Goal: Task Accomplishment & Management: Complete application form

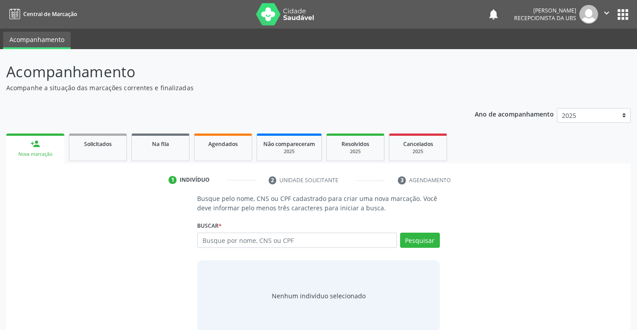
scroll to position [14, 0]
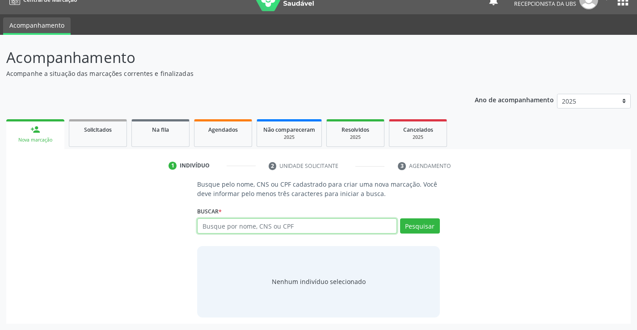
paste input "700001767432504"
type input "700001767432504"
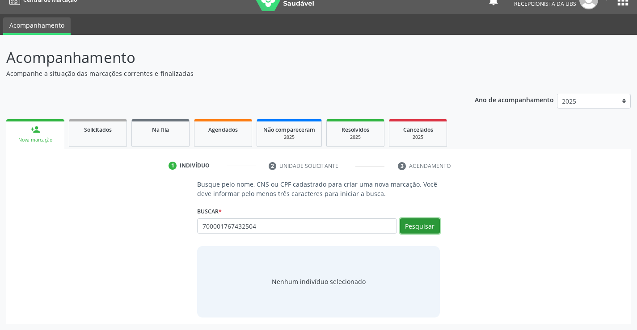
click at [410, 226] on button "Pesquisar" at bounding box center [420, 226] width 40 height 15
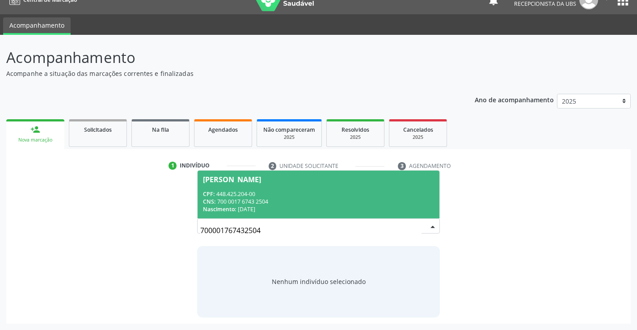
click at [358, 194] on div "CPF: 448.425.204-00" at bounding box center [318, 194] width 231 height 8
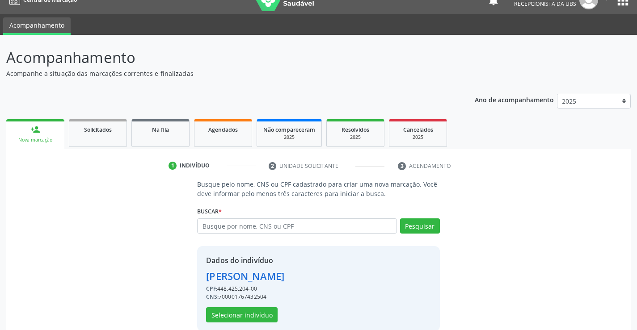
scroll to position [28, 0]
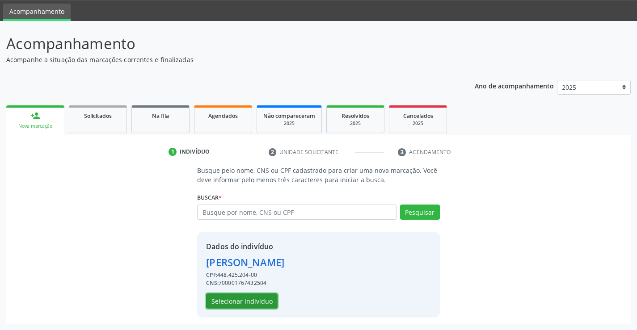
click at [232, 303] on button "Selecionar indivíduo" at bounding box center [242, 301] width 72 height 15
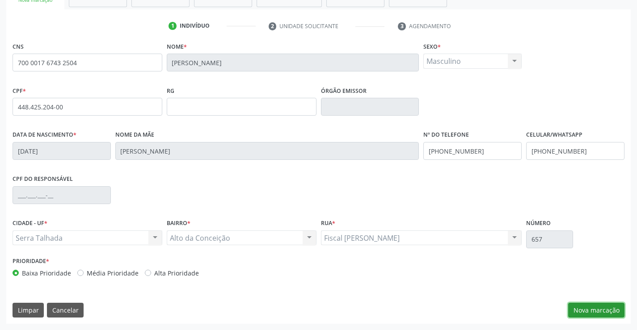
click at [586, 310] on button "Nova marcação" at bounding box center [596, 310] width 56 height 15
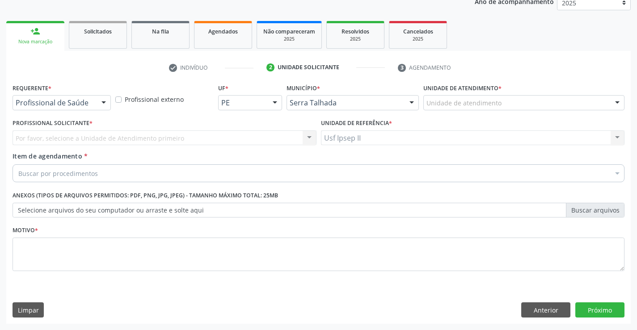
scroll to position [113, 0]
click at [514, 103] on div "Unidade de atendimento" at bounding box center [523, 102] width 201 height 15
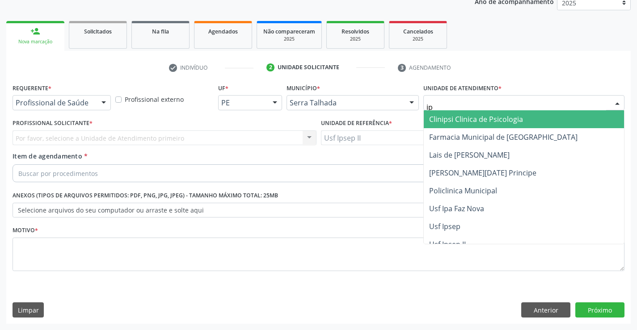
type input "ips"
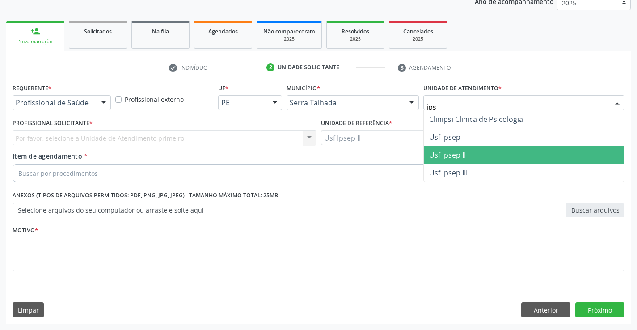
click at [455, 152] on span "Usf Ipsep II" at bounding box center [447, 155] width 37 height 10
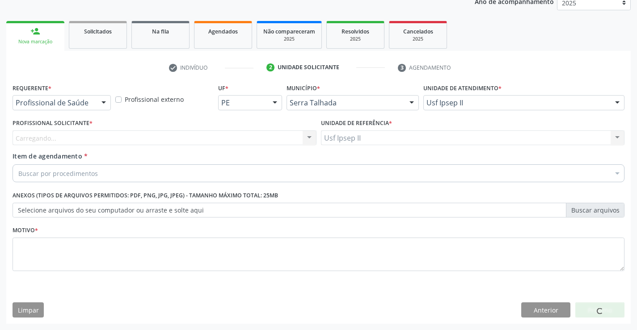
click at [94, 139] on div "Carregando..." at bounding box center [165, 138] width 304 height 15
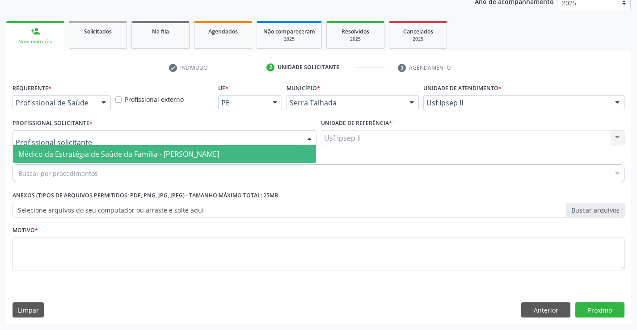
click at [92, 157] on span "Médico da Estratégia de Saúde da Família - [PERSON_NAME]" at bounding box center [118, 154] width 201 height 10
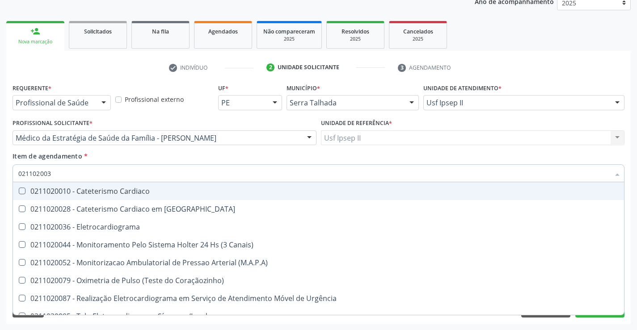
type input "0211020036"
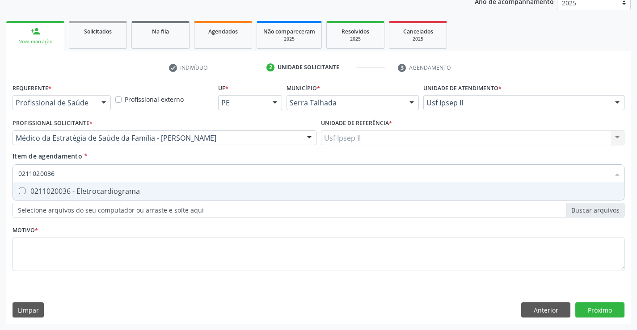
click at [102, 195] on div "0211020036 - Eletrocardiograma" at bounding box center [318, 191] width 600 height 7
checkbox Eletrocardiograma "true"
click at [83, 240] on div "Requerente * Profissional de Saúde Profissional de Saúde Paciente Nenhum result…" at bounding box center [319, 182] width 612 height 202
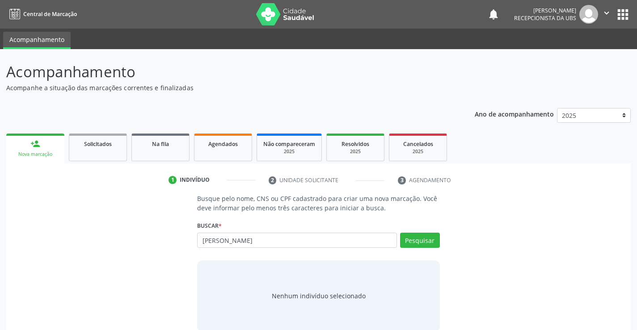
scroll to position [14, 0]
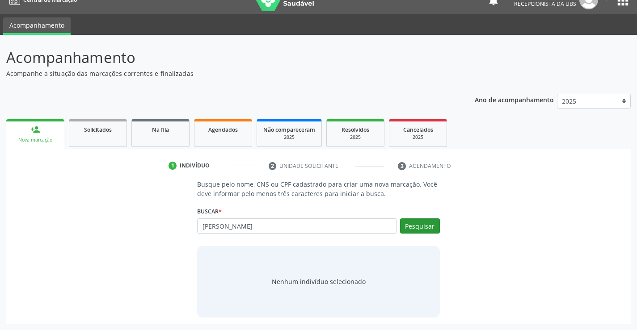
type input "[PERSON_NAME]"
click at [422, 222] on button "Pesquisar" at bounding box center [420, 226] width 40 height 15
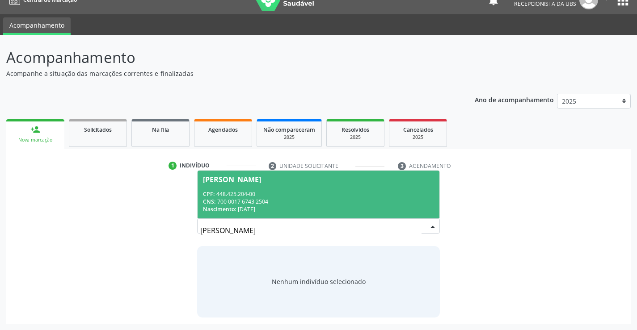
click at [348, 200] on div "CNS: 700 0017 6743 2504" at bounding box center [318, 202] width 231 height 8
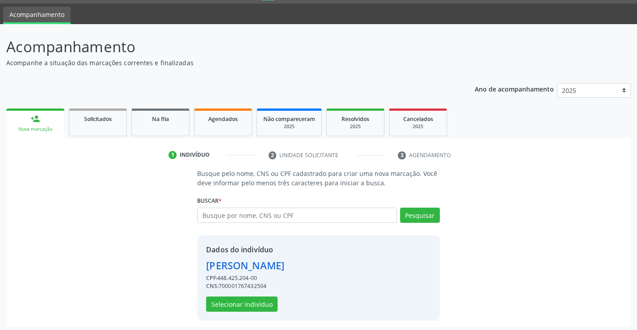
scroll to position [28, 0]
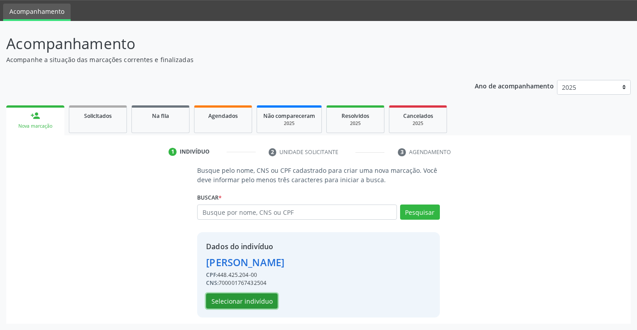
click at [240, 298] on button "Selecionar indivíduo" at bounding box center [242, 301] width 72 height 15
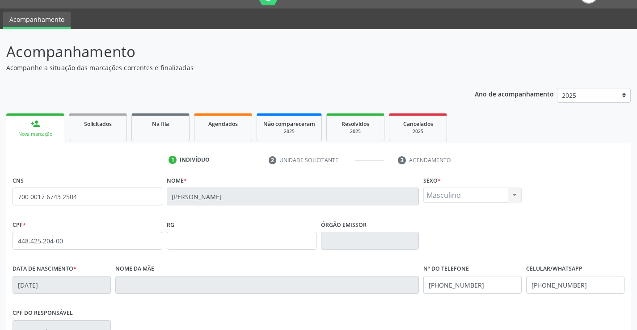
scroll to position [154, 0]
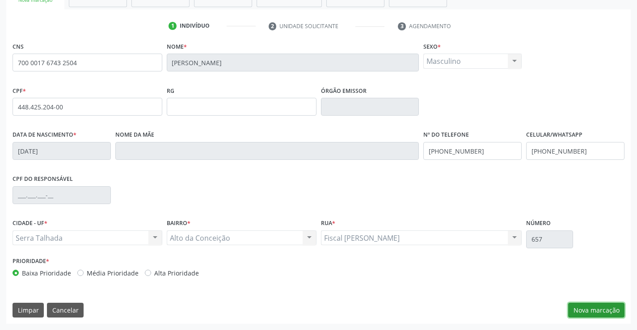
click at [613, 317] on button "Nova marcação" at bounding box center [596, 310] width 56 height 15
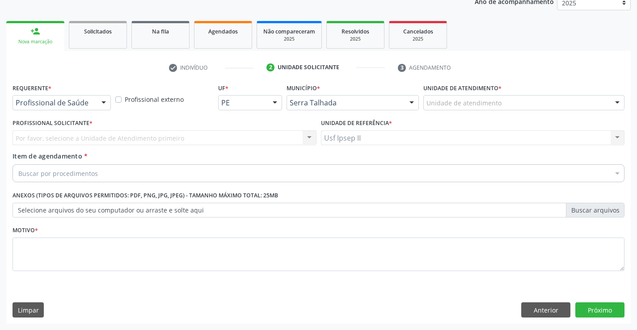
scroll to position [113, 0]
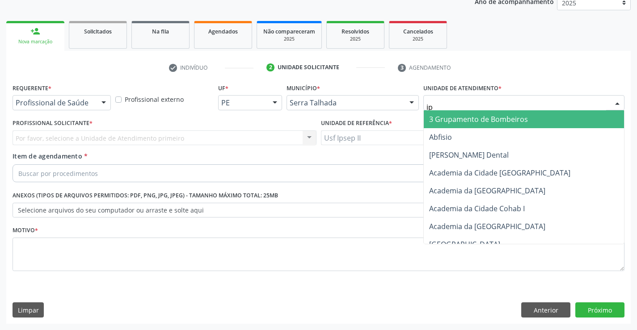
type input "ips"
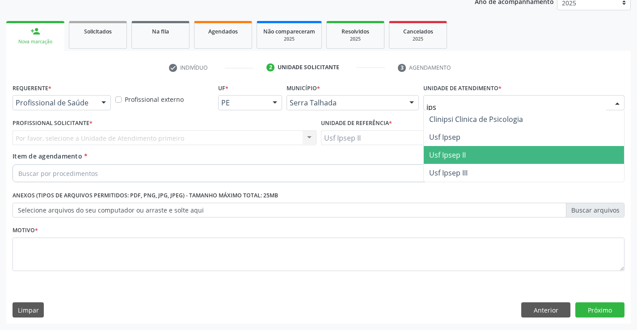
click at [470, 152] on span "Usf Ipsep II" at bounding box center [524, 155] width 200 height 18
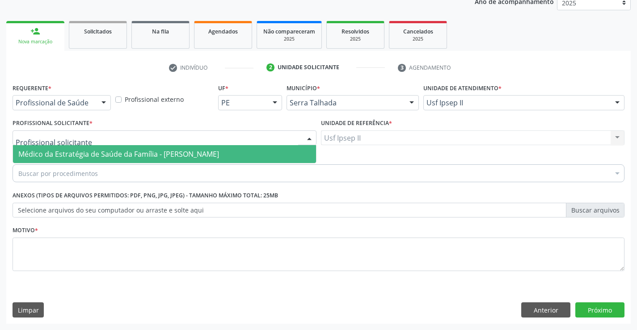
click at [45, 150] on span "Médico da Estratégia de Saúde da Família - [PERSON_NAME]" at bounding box center [118, 154] width 201 height 10
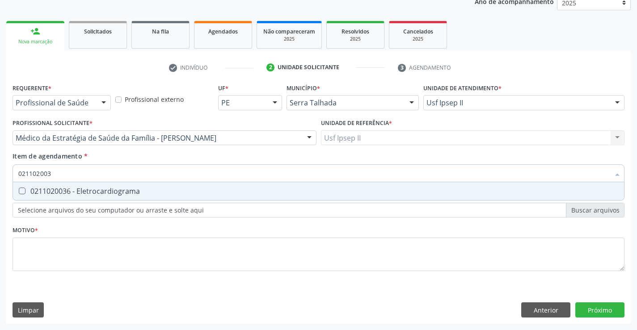
type input "0211020036"
click at [166, 194] on div "0211020036 - Eletrocardiograma" at bounding box center [318, 191] width 600 height 7
checkbox Eletrocardiograma "true"
click at [113, 239] on div "Requerente * Profissional de Saúde Profissional de Saúde Paciente Nenhum result…" at bounding box center [319, 182] width 612 height 202
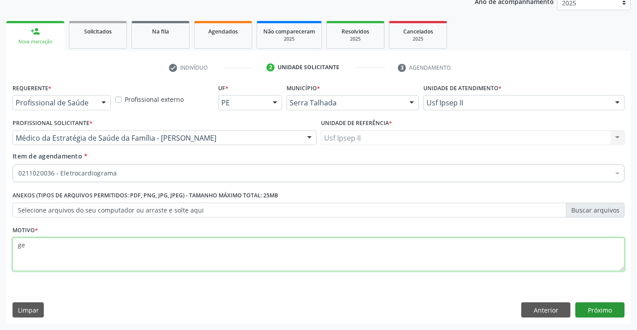
type textarea "g"
type textarea "a"
click at [605, 310] on button "Próximo" at bounding box center [599, 310] width 49 height 15
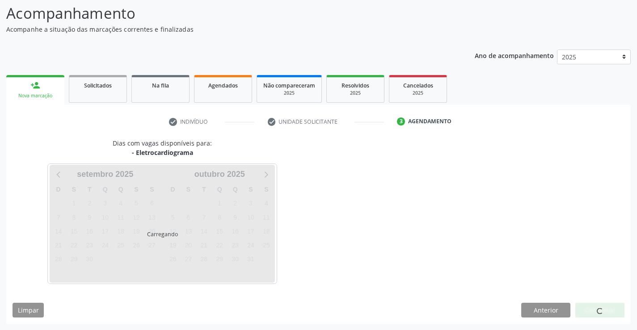
scroll to position [59, 0]
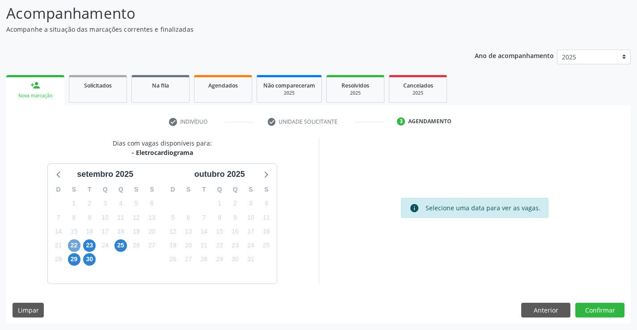
click at [72, 244] on span "22" at bounding box center [74, 246] width 13 height 13
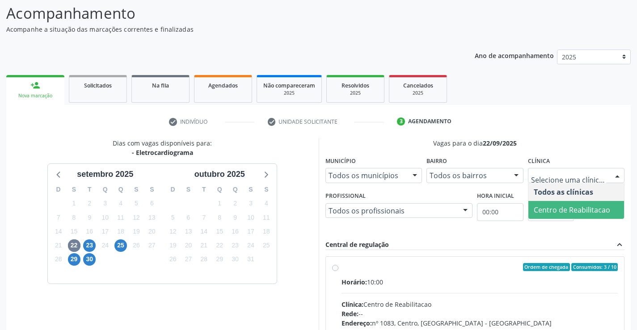
click at [552, 207] on span "Centro de Reabilitacao" at bounding box center [572, 210] width 76 height 10
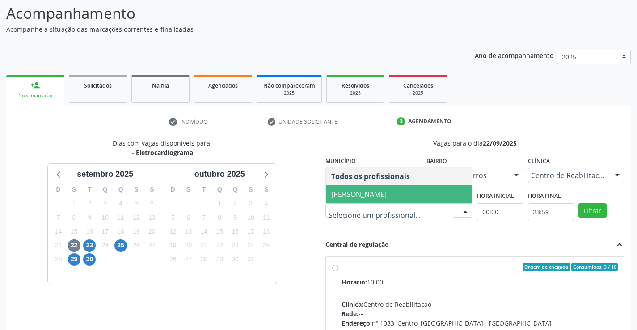
click at [383, 198] on span "[PERSON_NAME]" at bounding box center [358, 195] width 55 height 10
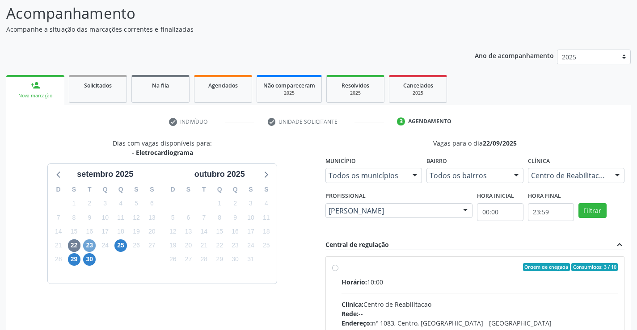
click at [86, 248] on span "23" at bounding box center [89, 246] width 13 height 13
click at [401, 216] on div "Todos os profissionais" at bounding box center [398, 210] width 147 height 15
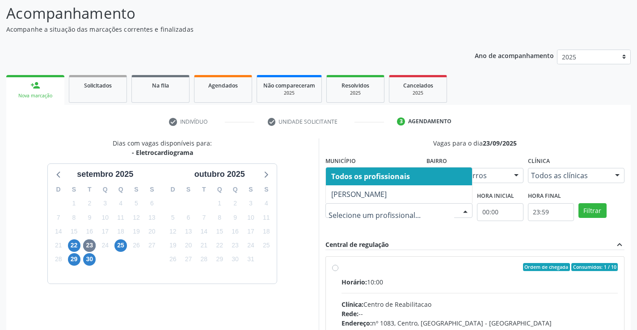
click at [398, 232] on div "Vagas para o dia 2[DATE] Município Todos os municípios Todos os municípios [GEO…" at bounding box center [474, 276] width 299 height 274
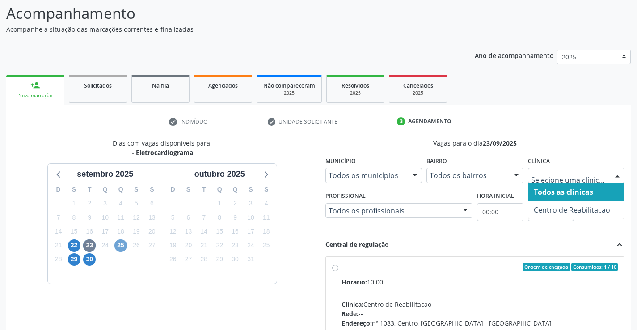
click at [120, 244] on span "25" at bounding box center [120, 246] width 13 height 13
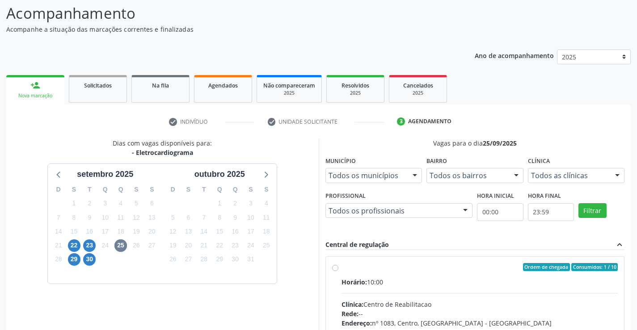
click at [617, 179] on div at bounding box center [617, 176] width 13 height 15
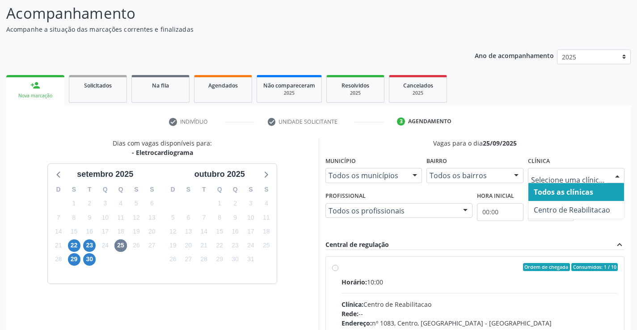
click at [604, 157] on div "Clínica Todos as clínicas Centro de Reabilitacao Nenhum resultado encontrado pa…" at bounding box center [576, 168] width 97 height 29
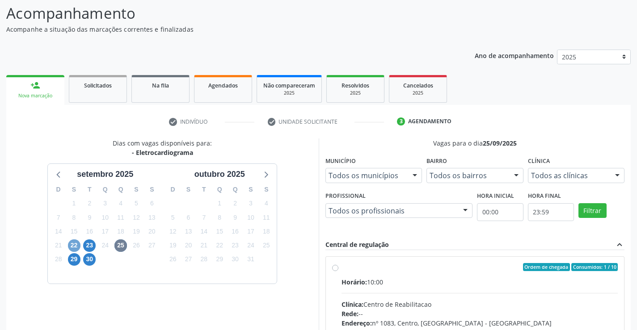
click at [75, 245] on span "22" at bounding box center [74, 246] width 13 height 13
click at [613, 181] on div at bounding box center [617, 176] width 13 height 15
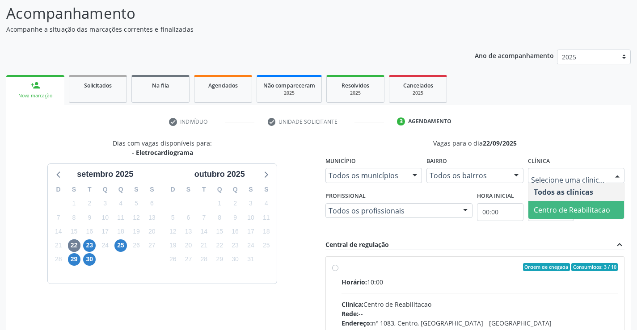
click at [559, 212] on span "Centro de Reabilitacao" at bounding box center [572, 210] width 76 height 10
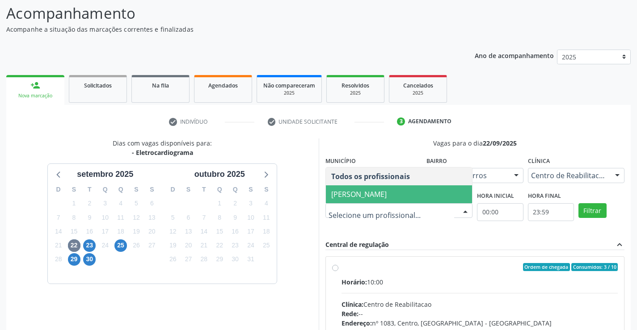
click at [382, 198] on span "[PERSON_NAME]" at bounding box center [358, 195] width 55 height 10
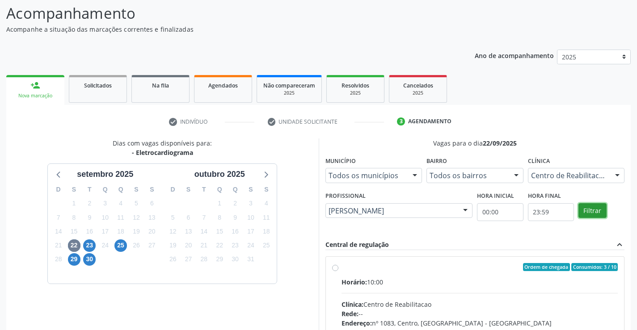
click at [593, 208] on button "Filtrar" at bounding box center [592, 210] width 28 height 15
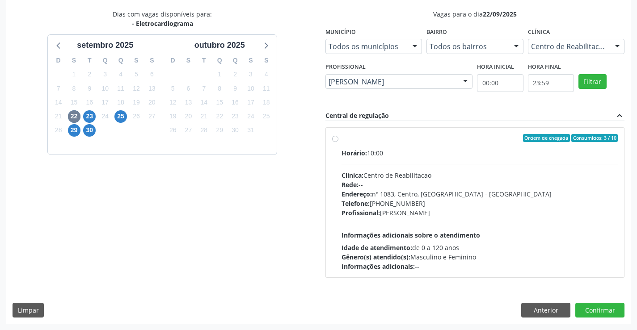
click at [370, 163] on div "Horário: 10:00 Clínica: Centro de Reabilitacao Rede: -- Endereço: [STREET_ADDRE…" at bounding box center [479, 209] width 277 height 123
click at [338, 142] on input "Ordem de chegada Consumidos: 3 / 10 Horário: 10:00 Clínica: Centro de Reabilita…" at bounding box center [335, 138] width 6 height 8
radio input "true"
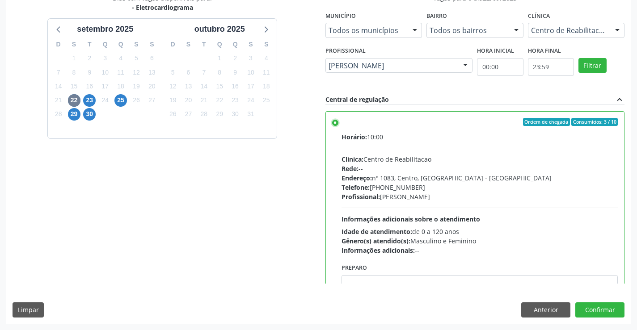
scroll to position [44, 0]
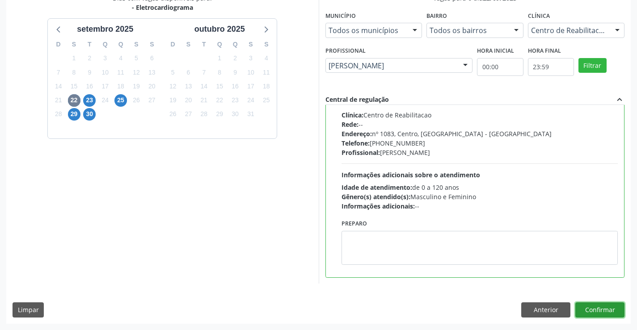
click at [589, 308] on button "Confirmar" at bounding box center [599, 310] width 49 height 15
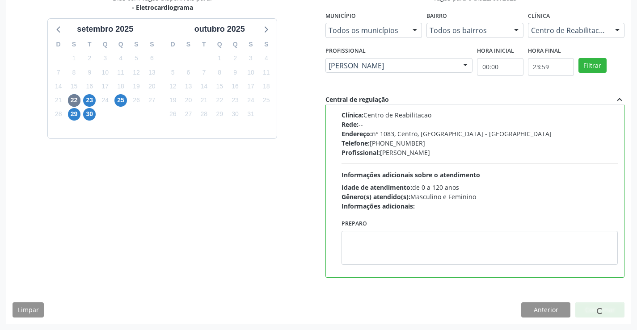
scroll to position [0, 0]
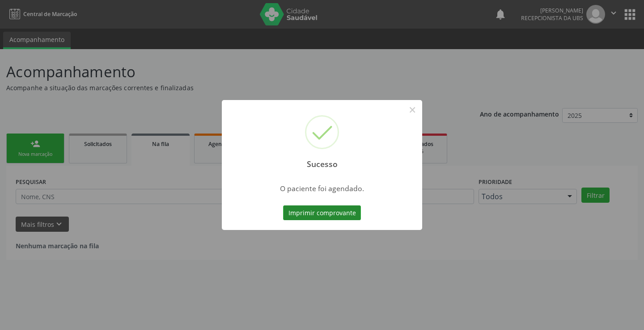
click at [338, 211] on button "Imprimir comprovante" at bounding box center [322, 213] width 78 height 15
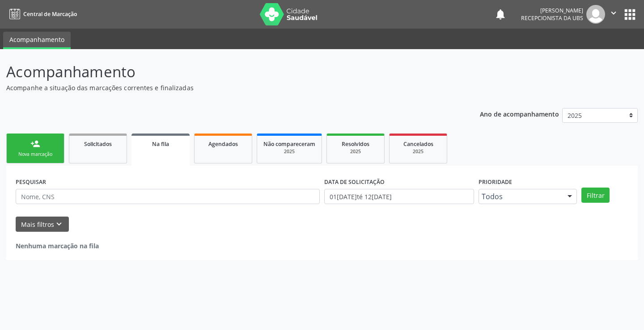
click at [44, 151] on link "person_add Nova marcação" at bounding box center [35, 149] width 58 height 30
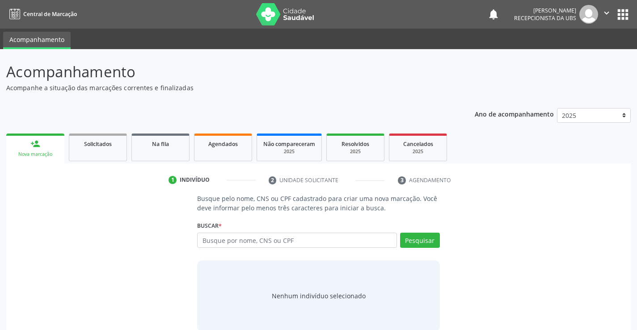
click at [34, 143] on div "person_add" at bounding box center [35, 144] width 10 height 10
click at [234, 244] on input "text" at bounding box center [296, 240] width 199 height 15
paste input "700001767432504"
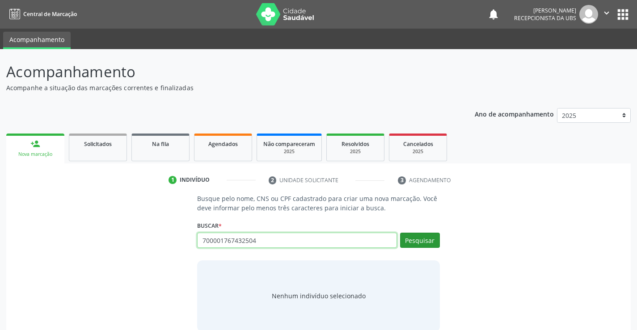
type input "700001767432504"
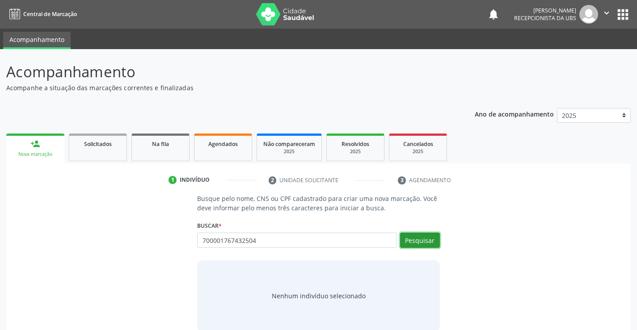
click at [415, 241] on button "Pesquisar" at bounding box center [420, 240] width 40 height 15
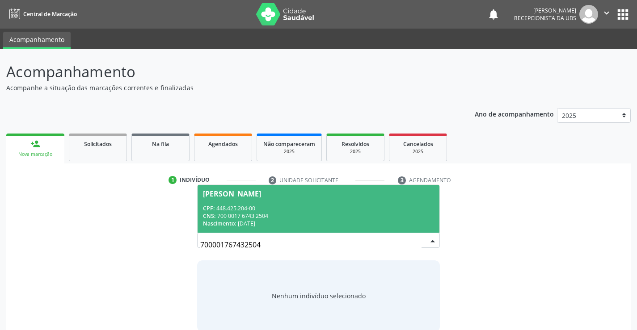
click at [273, 220] on div "Nascimento: [DATE]" at bounding box center [318, 224] width 231 height 8
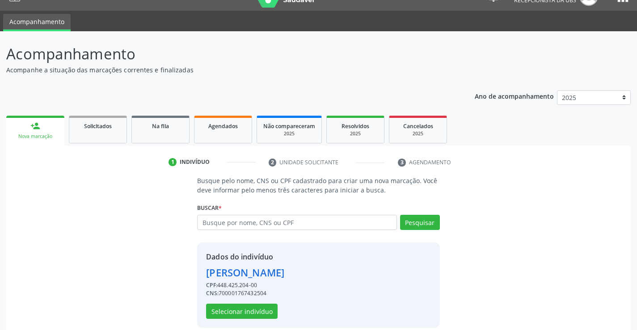
scroll to position [28, 0]
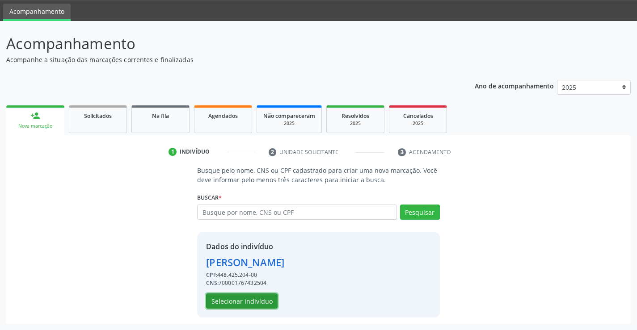
click at [246, 301] on button "Selecionar indivíduo" at bounding box center [242, 301] width 72 height 15
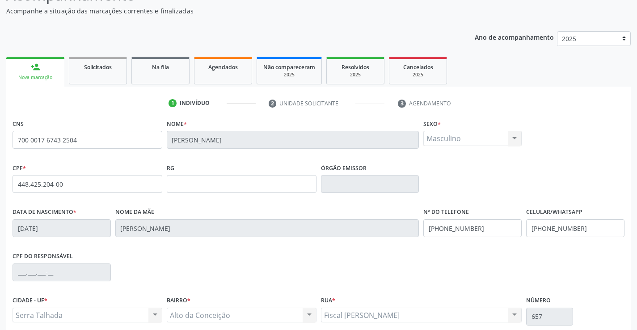
scroll to position [154, 0]
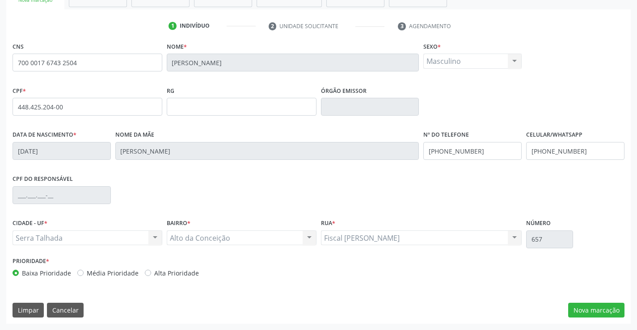
click at [582, 301] on div "CNS 700 0017 6743 2504 Nome * [PERSON_NAME] * Masculino Masculino Feminino Nenh…" at bounding box center [318, 182] width 624 height 284
click at [583, 304] on button "Nova marcação" at bounding box center [596, 310] width 56 height 15
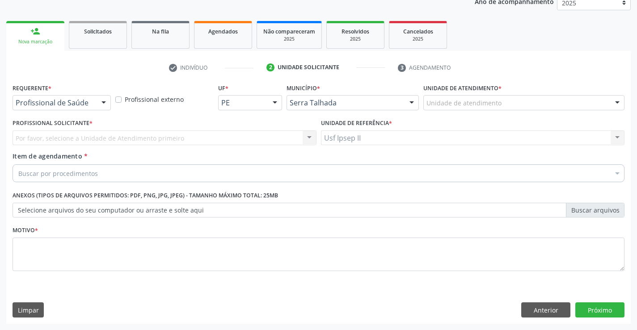
scroll to position [113, 0]
click at [501, 103] on div "Unidade de atendimento" at bounding box center [523, 102] width 201 height 15
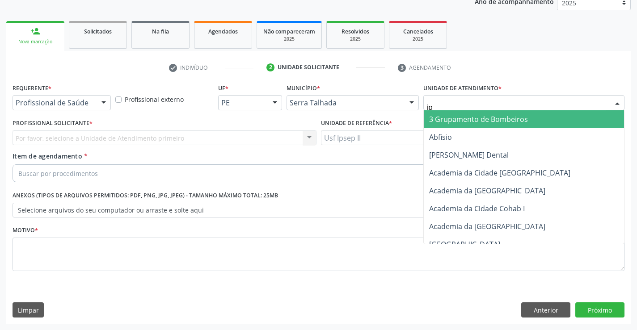
type input "ips"
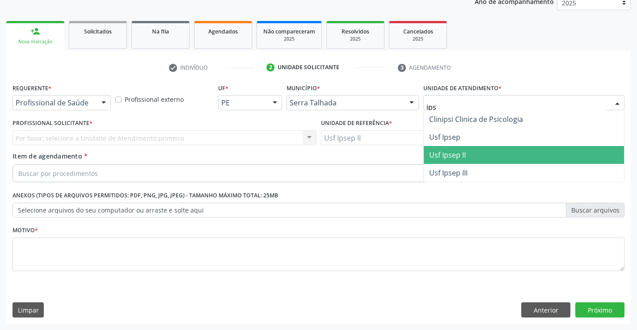
click at [455, 157] on span "Usf Ipsep II" at bounding box center [447, 155] width 37 height 10
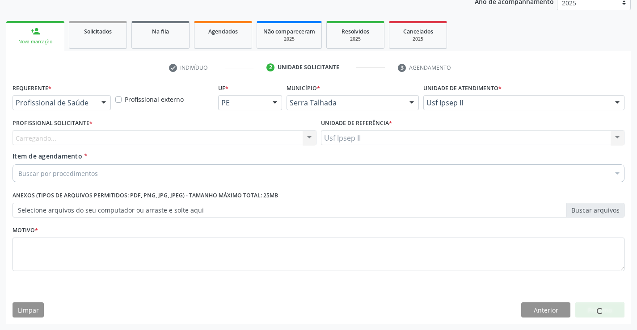
click at [114, 142] on div "Carregando... Nenhum resultado encontrado para: " " Não há nenhuma opção para s…" at bounding box center [165, 138] width 304 height 15
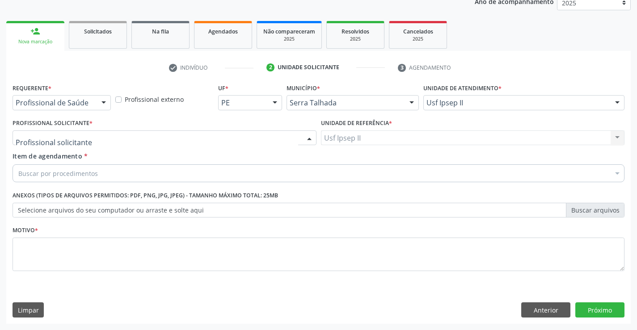
click at [114, 142] on div at bounding box center [165, 138] width 304 height 15
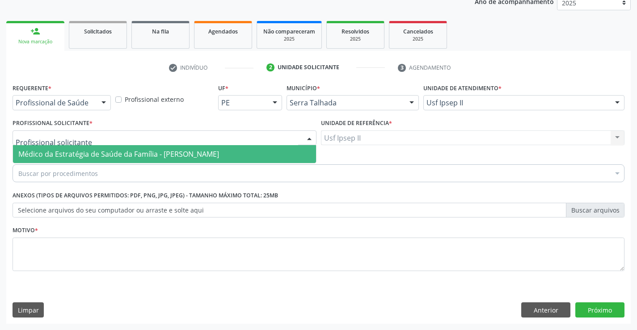
click at [113, 159] on span "Médico da Estratégia de Saúde da Família - [PERSON_NAME]" at bounding box center [118, 154] width 201 height 10
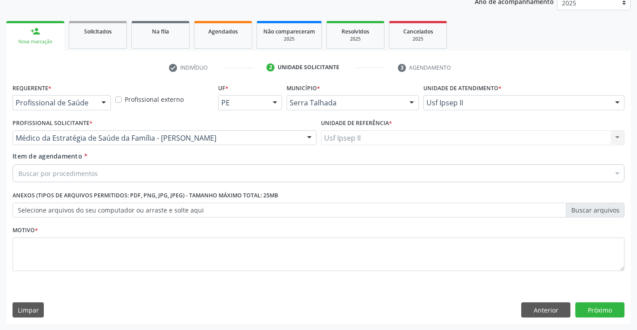
click at [112, 174] on div "Buscar por procedimentos" at bounding box center [319, 173] width 612 height 18
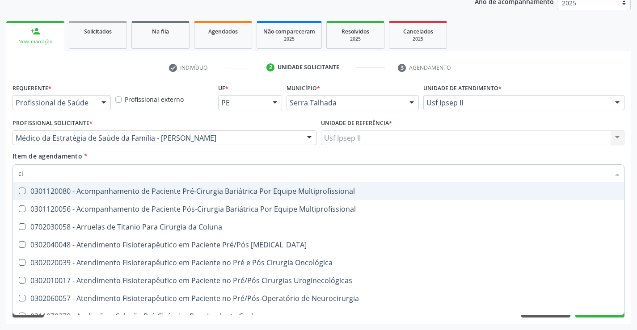
type input "c"
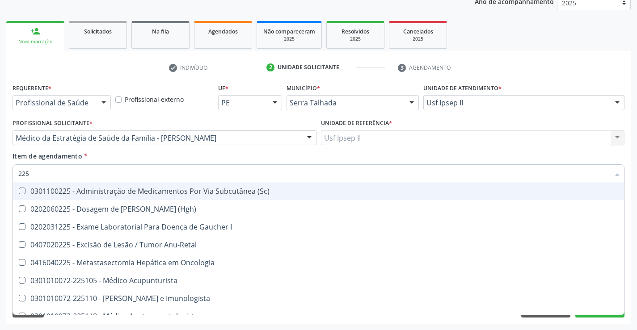
type input "2252"
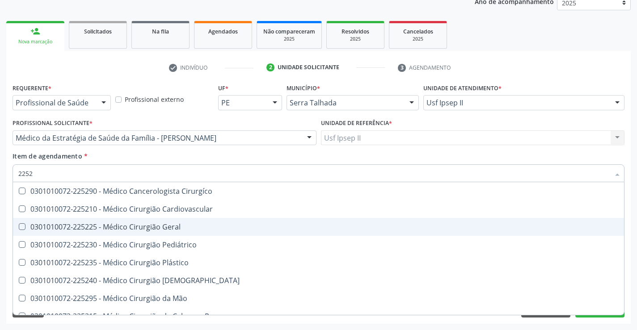
click at [122, 223] on div "0301010072-225225 - Médico Cirurgião Geral" at bounding box center [318, 226] width 600 height 7
checkbox Geral "true"
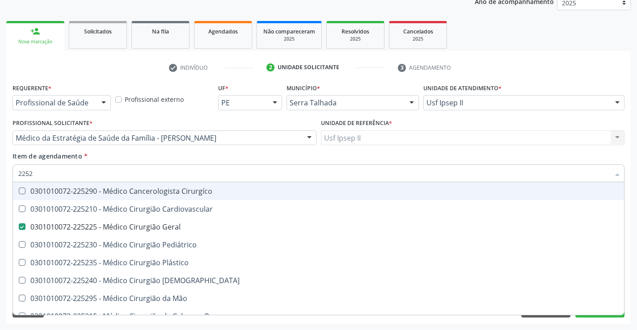
click at [143, 160] on div "Item de agendamento * 2252 Desfazer seleção 0301010072-225290 - Médico Cancerol…" at bounding box center [319, 166] width 612 height 28
checkbox Cardiovascular "true"
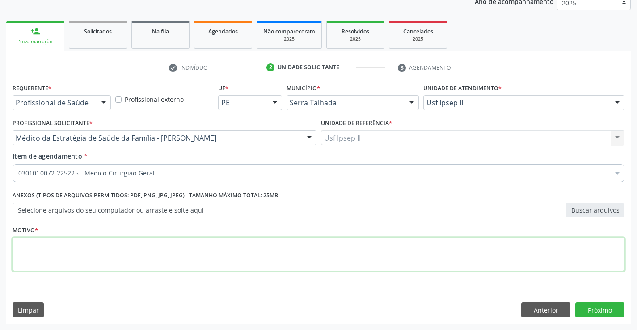
click at [84, 253] on textarea at bounding box center [319, 255] width 612 height 34
type textarea "a"
click at [589, 316] on button "Próximo" at bounding box center [599, 310] width 49 height 15
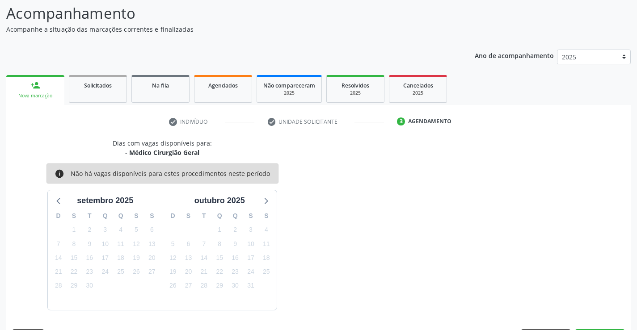
scroll to position [85, 0]
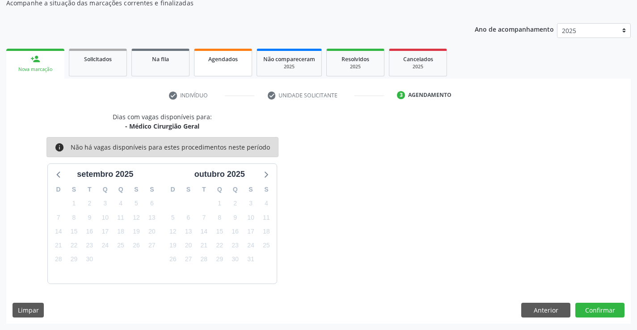
click at [233, 63] on span "Agendados" at bounding box center [222, 59] width 29 height 8
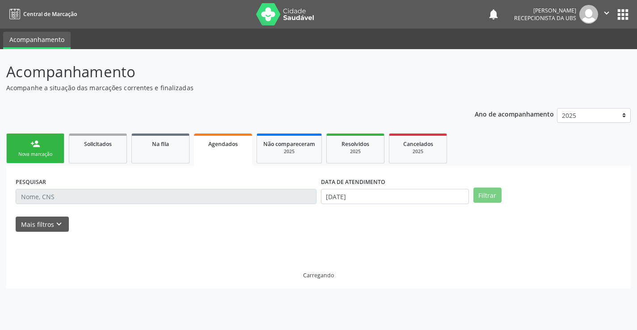
scroll to position [0, 0]
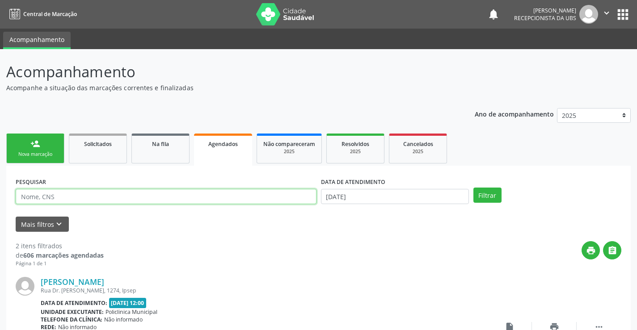
click at [206, 198] on input "text" at bounding box center [166, 196] width 301 height 15
type input "[PERSON_NAME]"
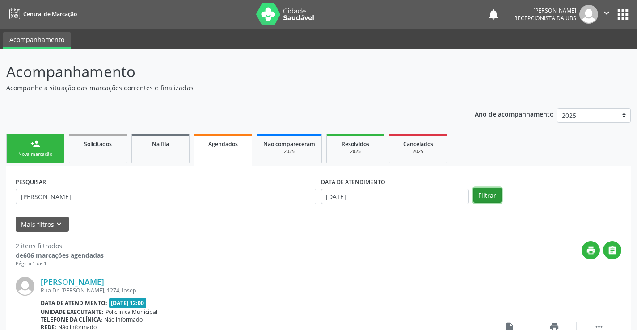
click at [488, 194] on button "Filtrar" at bounding box center [487, 195] width 28 height 15
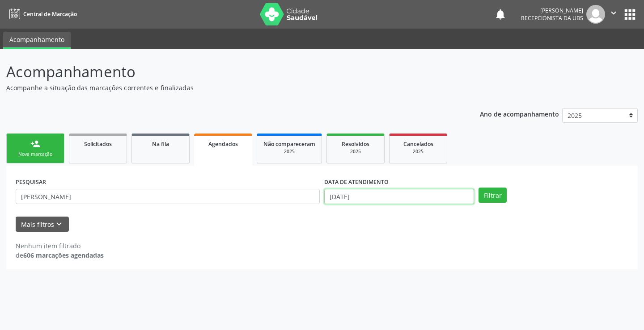
click at [429, 197] on input "[DATE]" at bounding box center [399, 196] width 150 height 15
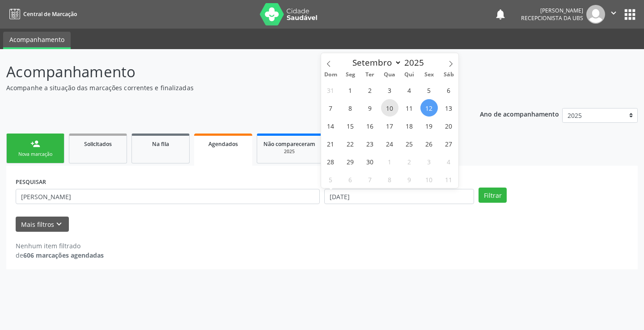
click at [389, 105] on span "10" at bounding box center [389, 107] width 17 height 17
type input "[DATE]"
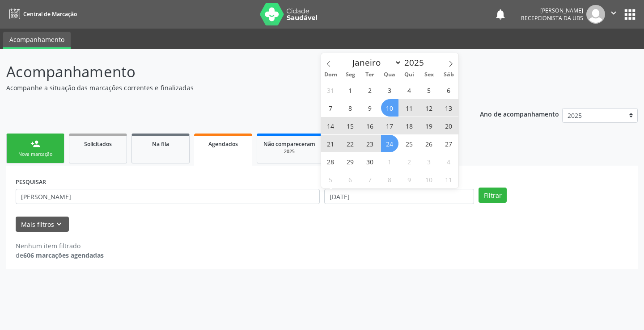
click at [391, 145] on span "24" at bounding box center [389, 143] width 17 height 17
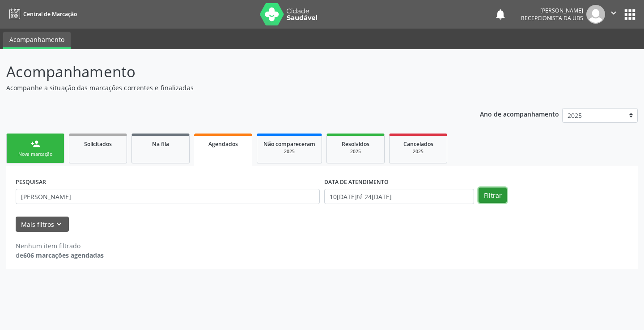
click at [481, 199] on button "Filtrar" at bounding box center [492, 195] width 28 height 15
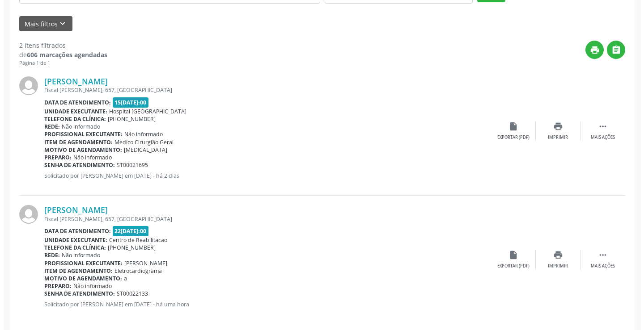
scroll to position [211, 0]
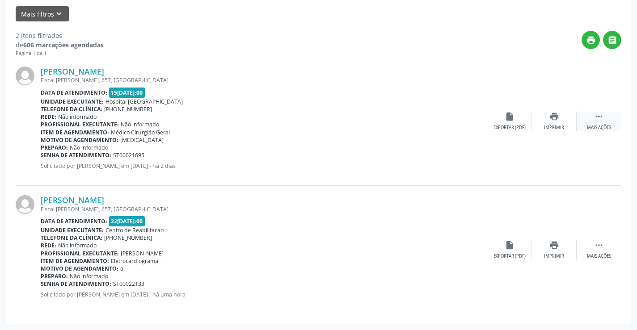
click at [594, 116] on icon "" at bounding box center [599, 117] width 10 height 10
click at [513, 123] on div "cancel Cancelar" at bounding box center [509, 121] width 45 height 19
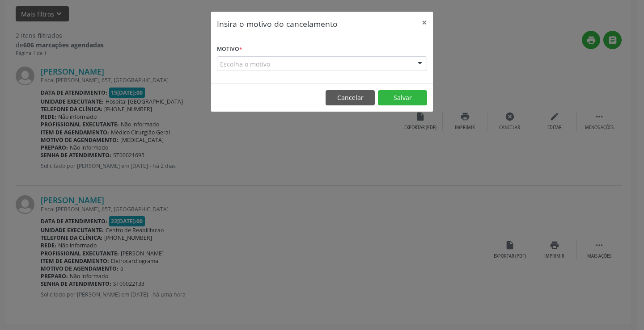
click at [412, 64] on div "Escolha o motivo Outro Médico - Participação em eventos (ex: congresso) Médico …" at bounding box center [322, 63] width 210 height 15
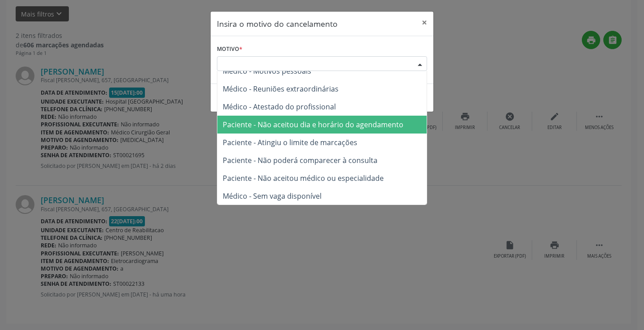
scroll to position [45, 0]
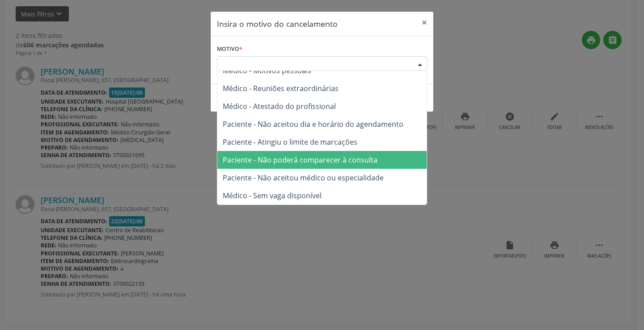
click at [301, 162] on span "Paciente - Não poderá comparecer à consulta" at bounding box center [300, 160] width 155 height 10
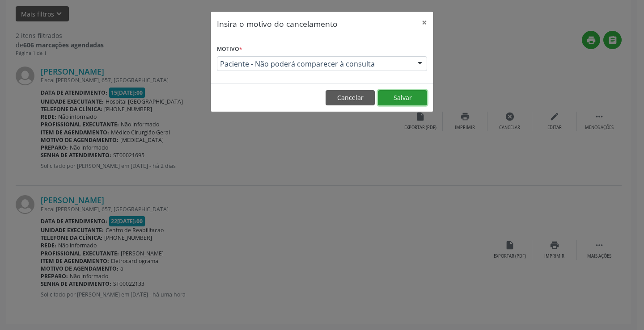
click at [399, 93] on button "Salvar" at bounding box center [402, 97] width 49 height 15
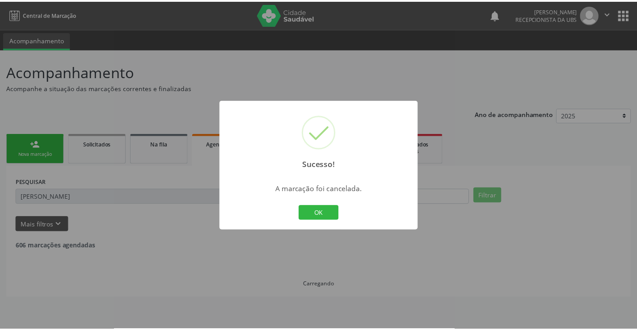
scroll to position [0, 0]
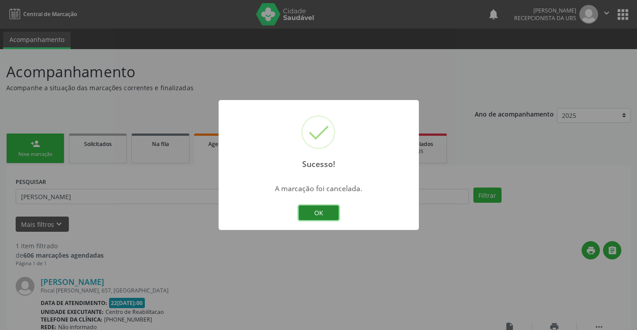
click at [330, 212] on button "OK" at bounding box center [319, 213] width 40 height 15
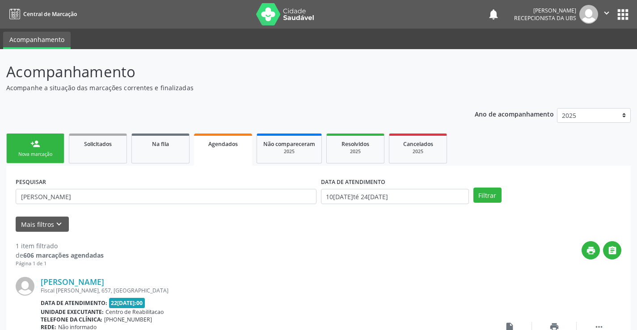
click at [52, 142] on link "person_add Nova marcação" at bounding box center [35, 149] width 58 height 30
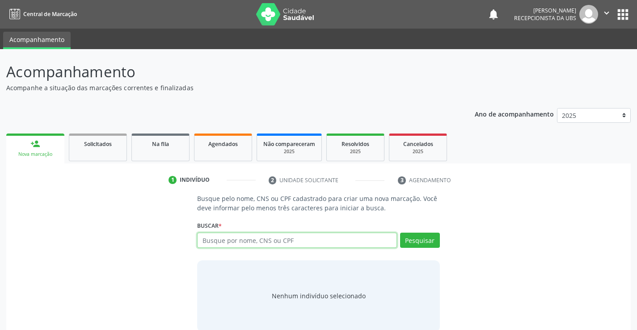
click at [257, 237] on input "text" at bounding box center [296, 240] width 199 height 15
paste input "700001767432504"
type input "700001767432504"
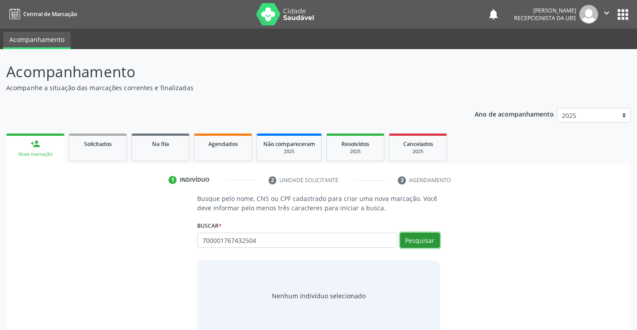
click at [410, 243] on button "Pesquisar" at bounding box center [420, 240] width 40 height 15
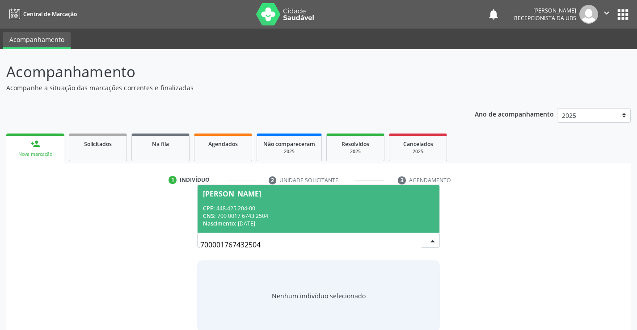
click at [301, 208] on div "CPF: 448.425.204-00" at bounding box center [318, 209] width 231 height 8
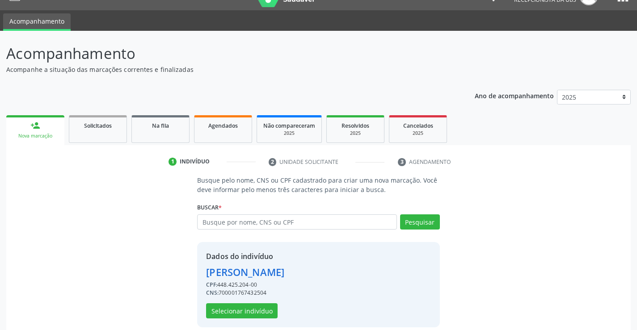
scroll to position [28, 0]
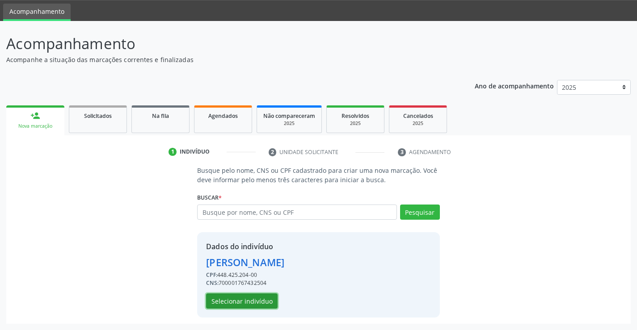
click at [237, 304] on button "Selecionar indivíduo" at bounding box center [242, 301] width 72 height 15
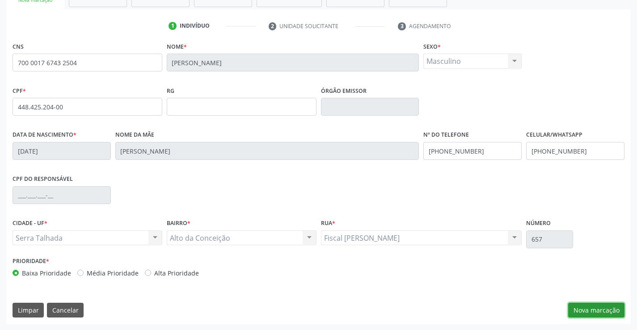
click at [598, 314] on button "Nova marcação" at bounding box center [596, 310] width 56 height 15
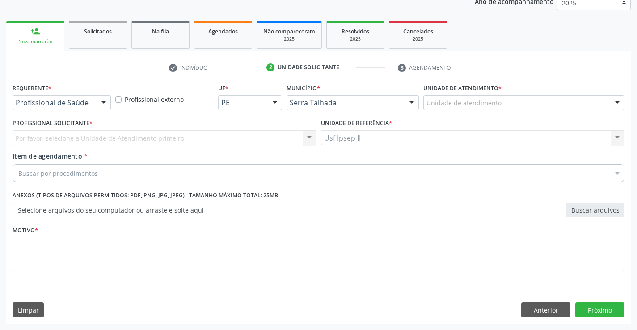
scroll to position [113, 0]
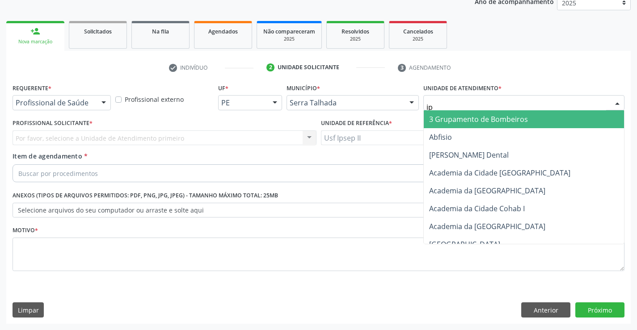
type input "ips"
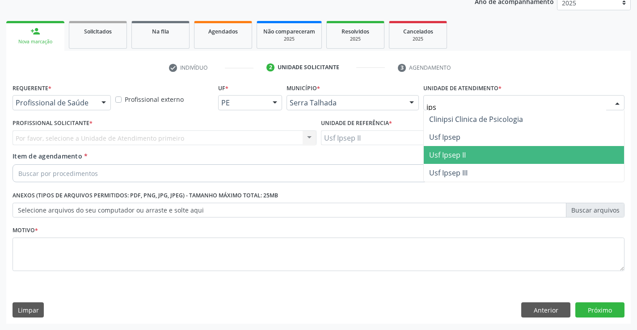
click at [463, 162] on span "Usf Ipsep II" at bounding box center [524, 155] width 200 height 18
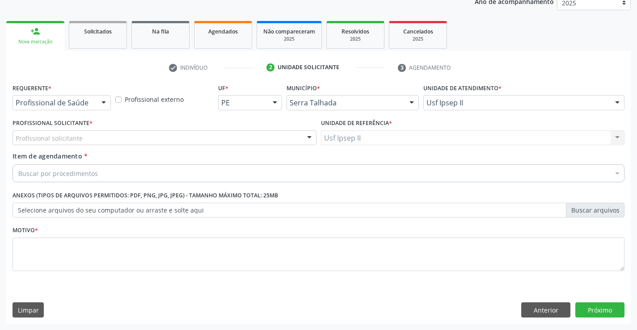
click at [139, 138] on div "Profissional solicitante" at bounding box center [165, 138] width 304 height 15
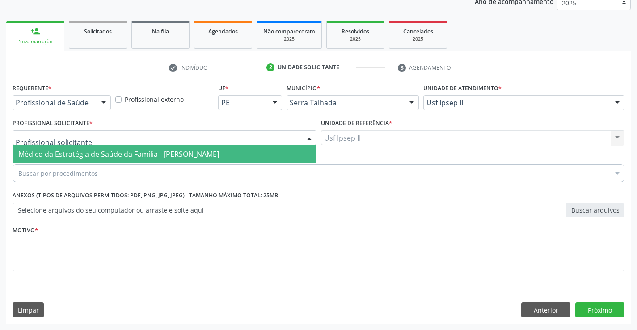
click at [129, 152] on span "Médico da Estratégia de Saúde da Família - [PERSON_NAME]" at bounding box center [118, 154] width 201 height 10
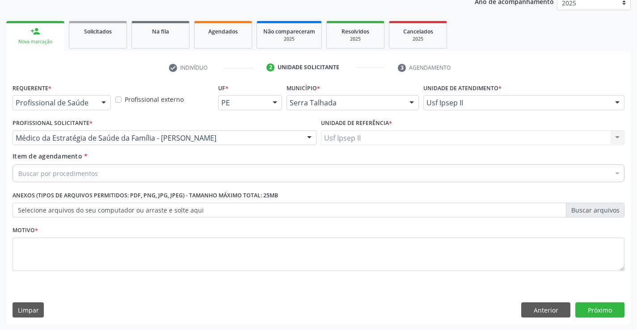
click at [122, 176] on div "Buscar por procedimentos" at bounding box center [319, 173] width 612 height 18
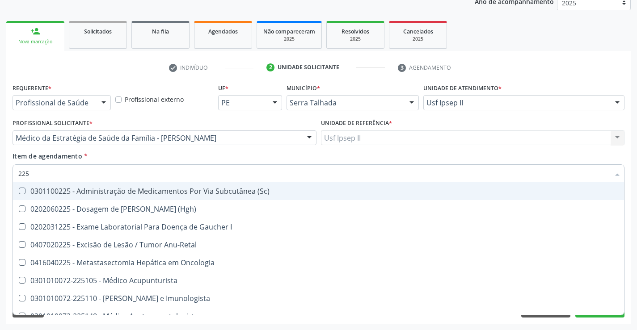
type input "2252"
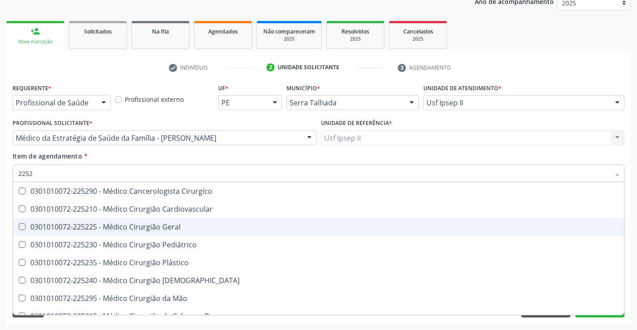
click at [131, 224] on div "0301010072-225225 - Médico Cirurgião Geral" at bounding box center [318, 226] width 600 height 7
checkbox Geral "true"
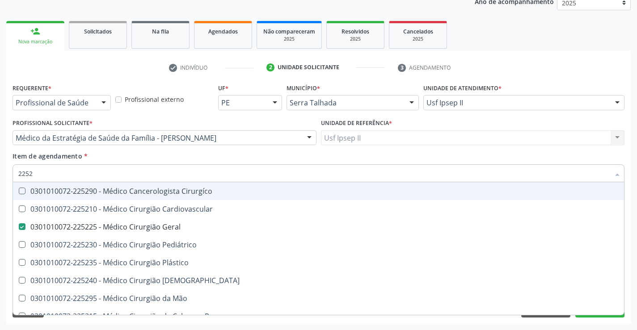
click at [136, 156] on div "Item de agendamento * 2252 Desfazer seleção 0301010072-225290 - Médico Cancerol…" at bounding box center [319, 166] width 612 height 28
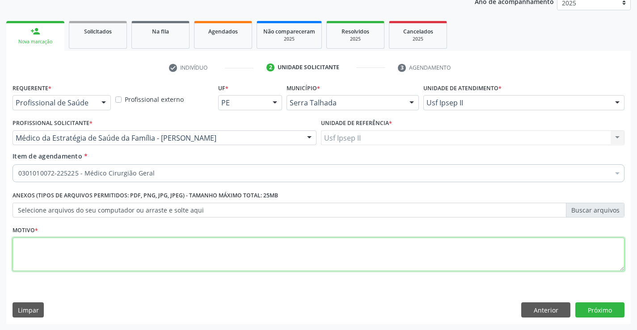
click at [77, 255] on textarea at bounding box center [319, 255] width 612 height 34
type textarea "[MEDICAL_DATA]"
click at [587, 312] on button "Próximo" at bounding box center [599, 310] width 49 height 15
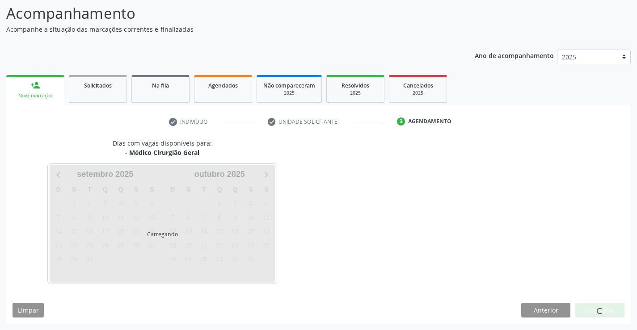
scroll to position [59, 0]
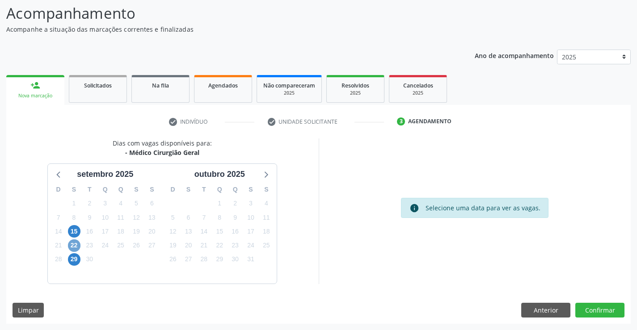
click at [75, 244] on span "22" at bounding box center [74, 246] width 13 height 13
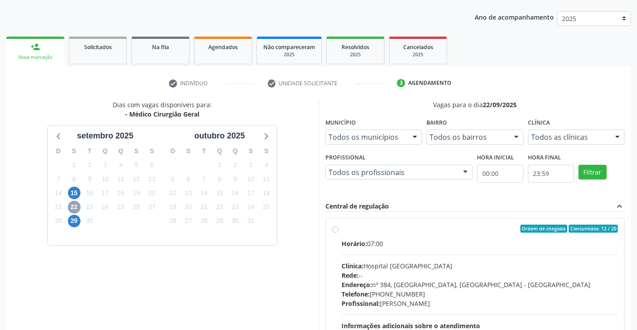
scroll to position [148, 0]
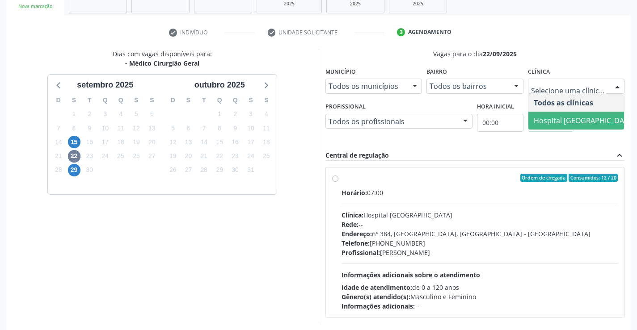
click at [556, 125] on span "Hospital [GEOGRAPHIC_DATA]" at bounding box center [584, 121] width 101 height 10
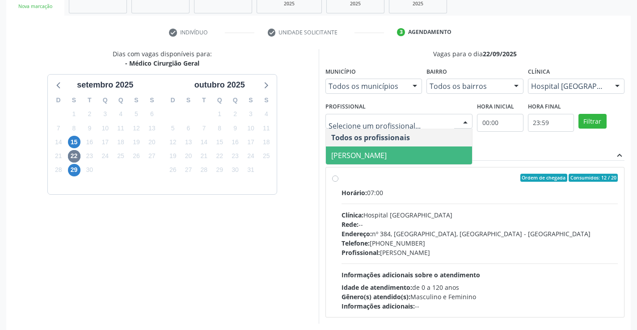
click at [381, 152] on span "[PERSON_NAME]" at bounding box center [358, 156] width 55 height 10
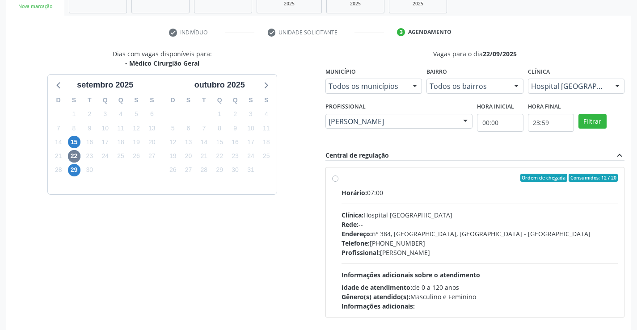
scroll to position [188, 0]
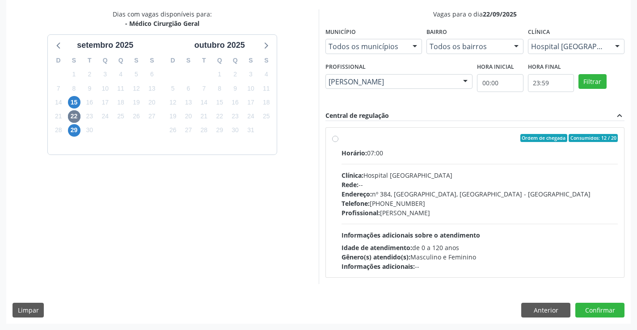
click at [467, 173] on div "Clínica: Hospital [GEOGRAPHIC_DATA]" at bounding box center [479, 175] width 277 height 9
click at [338, 142] on input "Ordem de chegada Consumidos: 12 / 20 Horário: 07:00 Clínica: Hospital [GEOGRAPH…" at bounding box center [335, 138] width 6 height 8
radio input "true"
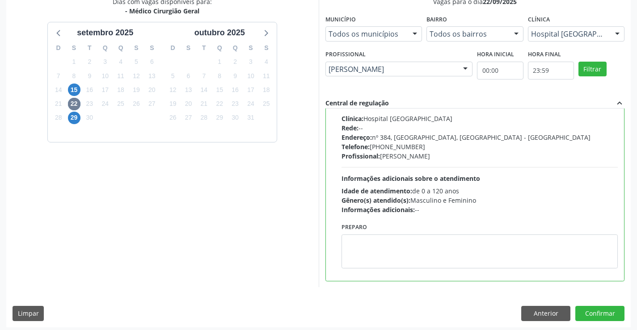
scroll to position [204, 0]
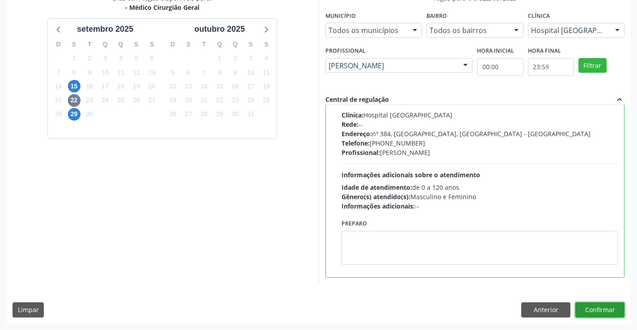
click at [605, 313] on button "Confirmar" at bounding box center [599, 310] width 49 height 15
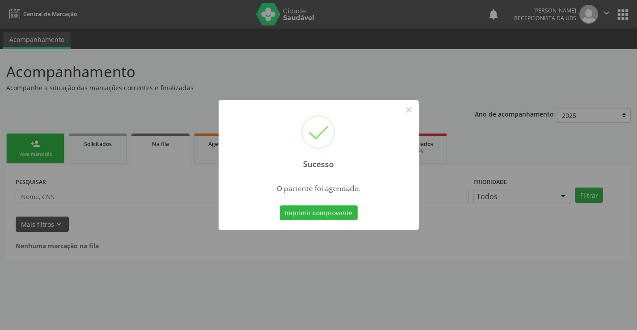
scroll to position [0, 0]
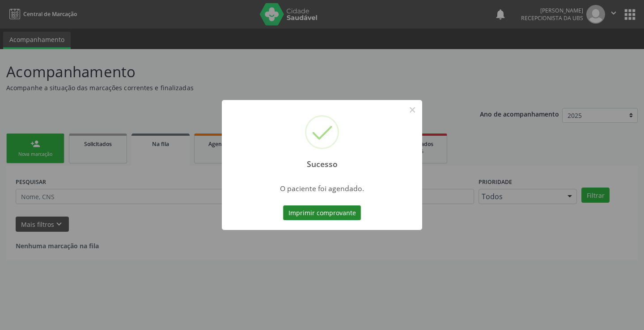
click at [333, 211] on button "Imprimir comprovante" at bounding box center [322, 213] width 78 height 15
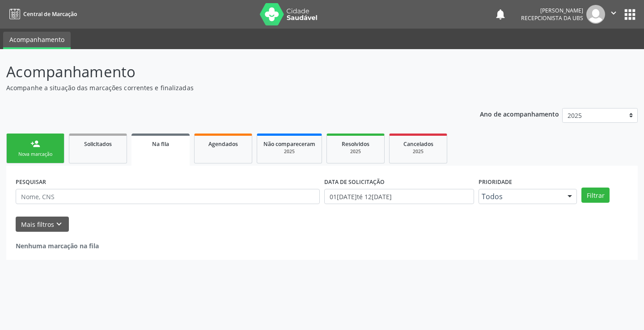
click at [19, 146] on link "person_add Nova marcação" at bounding box center [35, 149] width 58 height 30
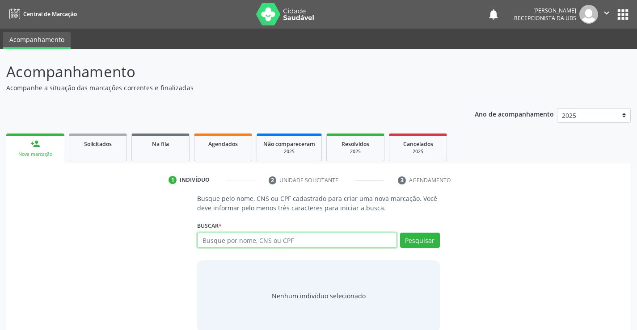
click at [228, 245] on input "text" at bounding box center [296, 240] width 199 height 15
paste input "703408231177219"
type input "703408231177219"
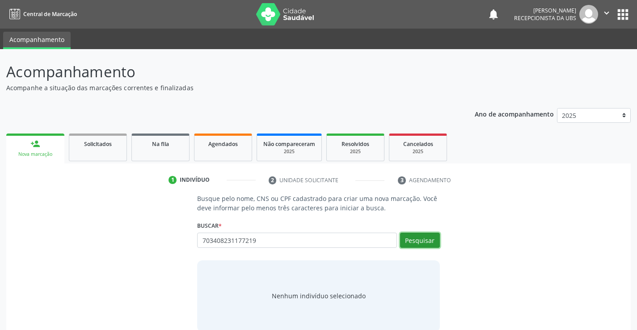
click at [417, 236] on button "Pesquisar" at bounding box center [420, 240] width 40 height 15
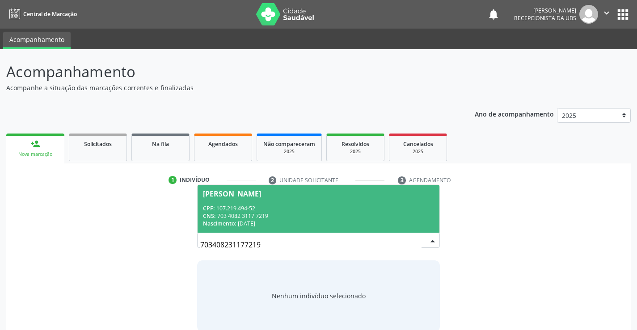
click at [374, 212] on div "CNS: 703 4082 3117 7219" at bounding box center [318, 216] width 231 height 8
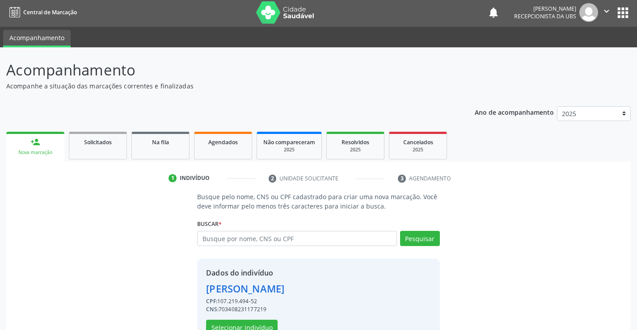
scroll to position [28, 0]
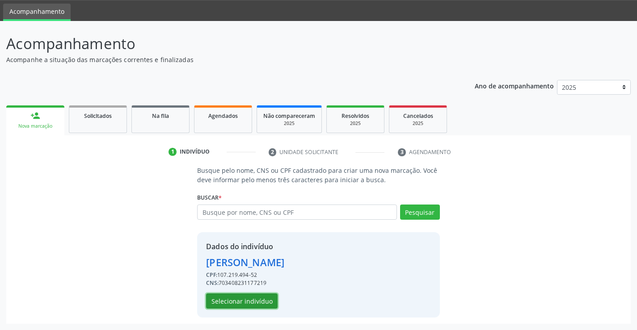
click at [249, 300] on button "Selecionar indivíduo" at bounding box center [242, 301] width 72 height 15
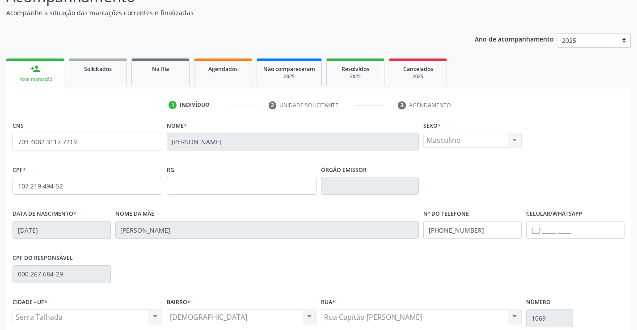
scroll to position [154, 0]
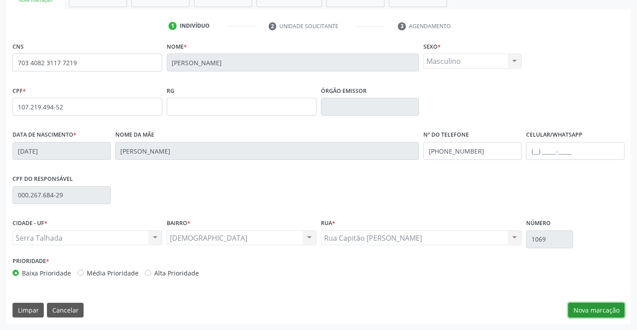
click at [594, 315] on button "Nova marcação" at bounding box center [596, 310] width 56 height 15
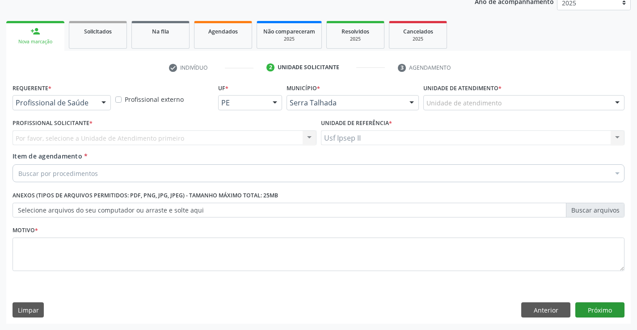
scroll to position [113, 0]
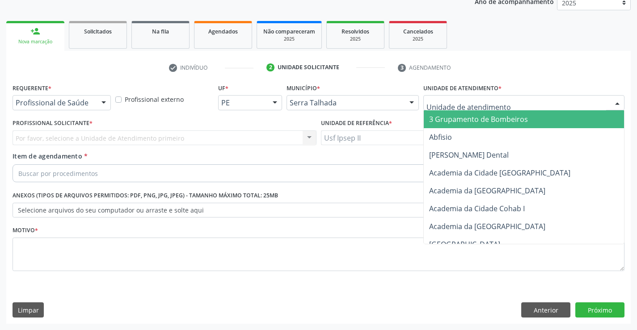
click at [513, 97] on div at bounding box center [523, 102] width 201 height 15
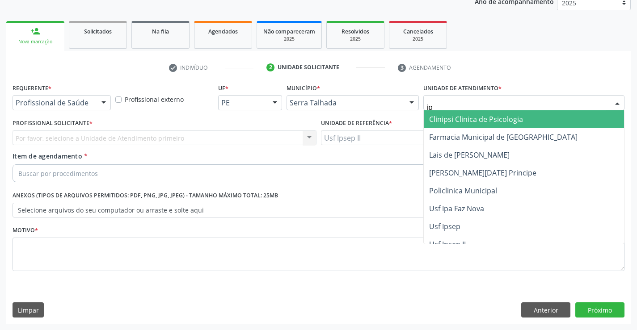
type input "ips"
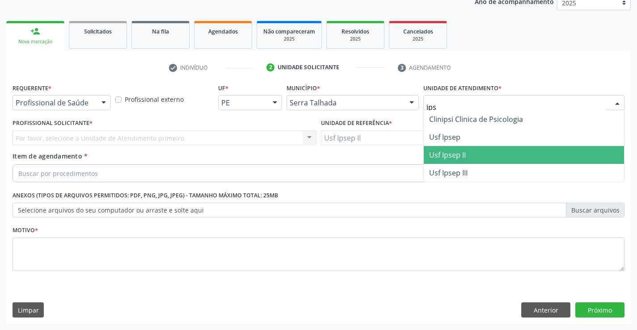
click at [464, 152] on span "Usf Ipsep II" at bounding box center [447, 155] width 37 height 10
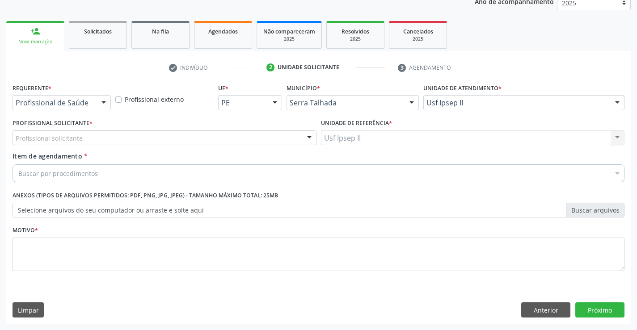
click at [147, 141] on div "Profissional solicitante" at bounding box center [165, 138] width 304 height 15
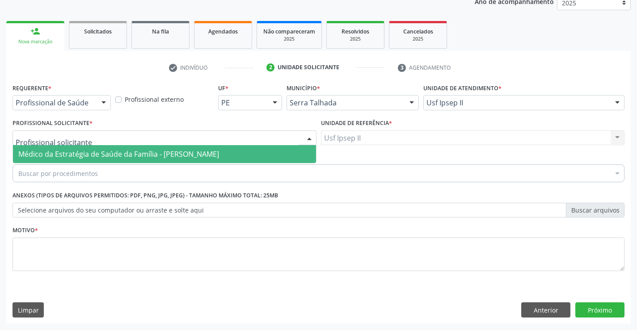
click at [145, 145] on span "Médico da Estratégia de Saúde da Família - [PERSON_NAME]" at bounding box center [164, 154] width 303 height 18
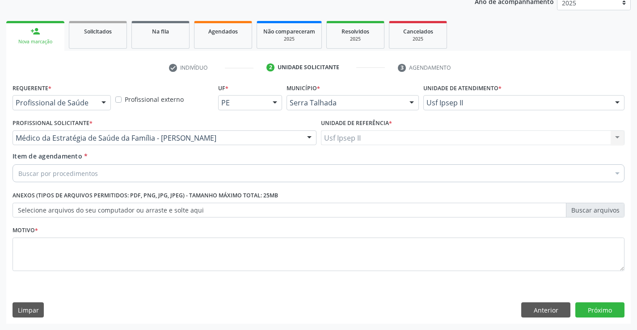
click at [138, 174] on div "Buscar por procedimentos" at bounding box center [319, 173] width 612 height 18
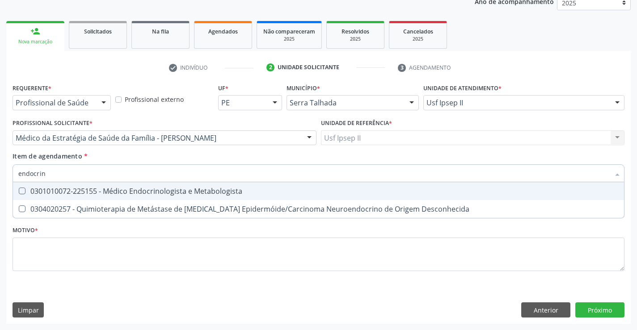
type input "endocrino"
click at [153, 195] on div "0301010072-225155 - Médico Endocrinologista e Metabologista" at bounding box center [318, 191] width 600 height 7
checkbox Metabologista "true"
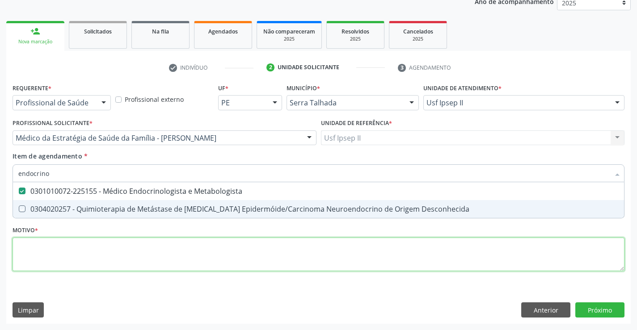
click at [97, 253] on div "Requerente * Profissional de Saúde Profissional de Saúde Paciente Nenhum result…" at bounding box center [319, 182] width 612 height 202
type textarea "a"
checkbox Desconhecida "true"
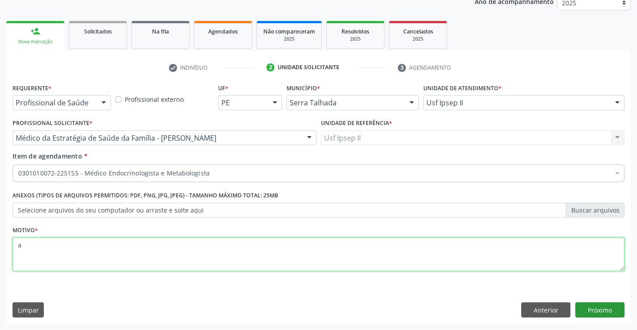
type textarea "a"
click at [614, 314] on button "Próximo" at bounding box center [599, 310] width 49 height 15
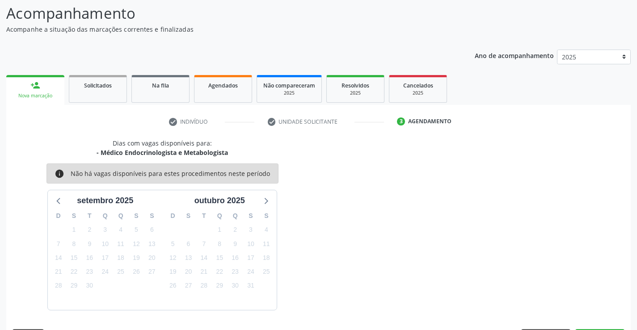
scroll to position [85, 0]
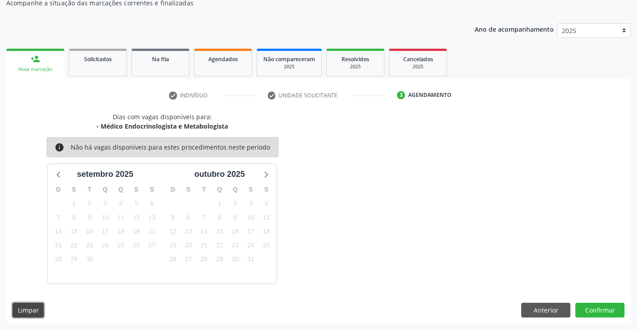
click at [33, 314] on button "Limpar" at bounding box center [28, 310] width 31 height 15
